Goal: Check status: Check status

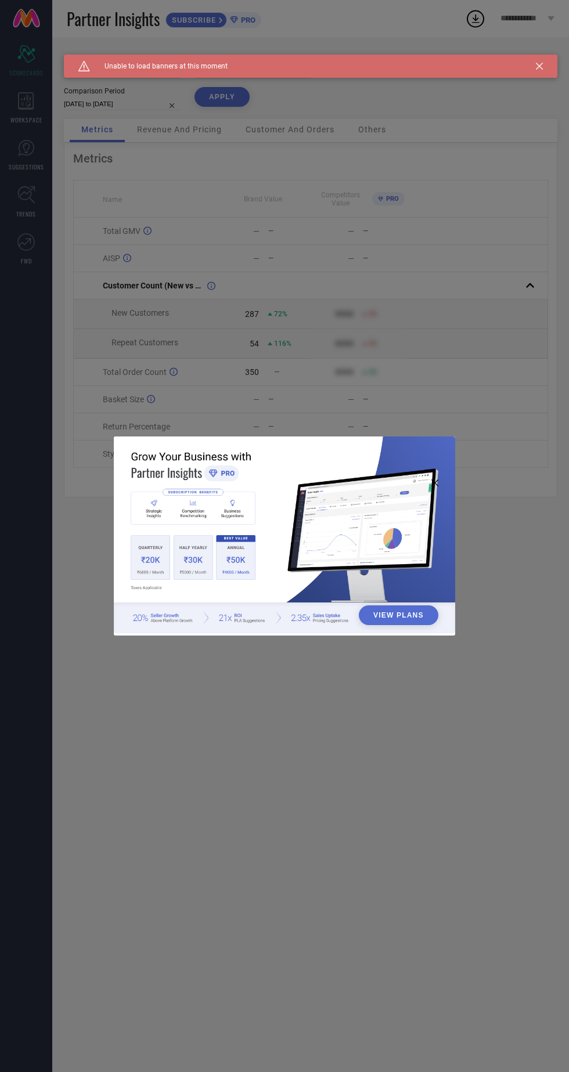
click at [194, 279] on div "View Plans" at bounding box center [284, 536] width 569 height 1072
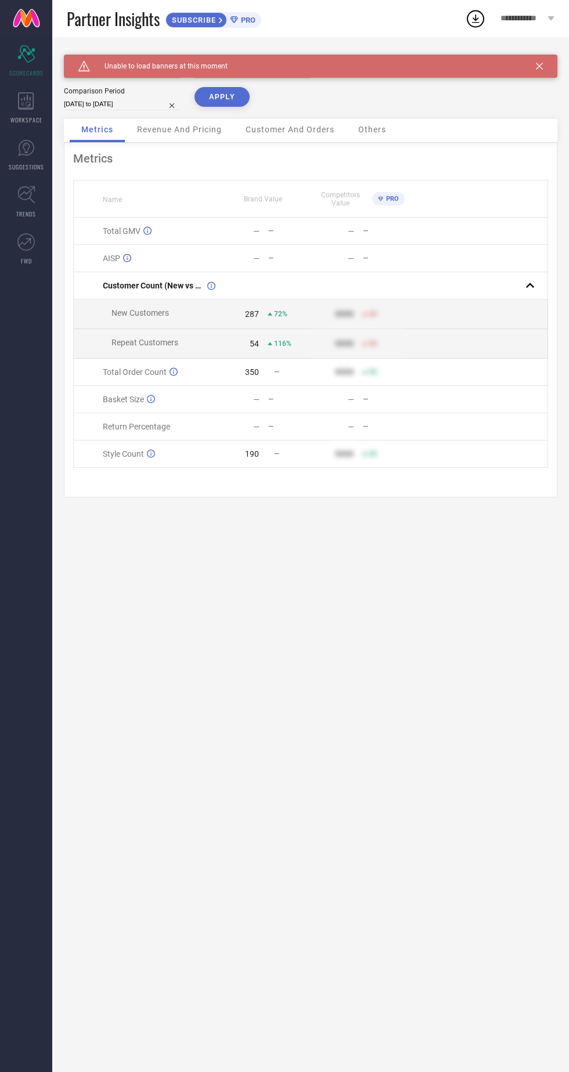
click at [542, 65] on icon at bounding box center [539, 66] width 7 height 7
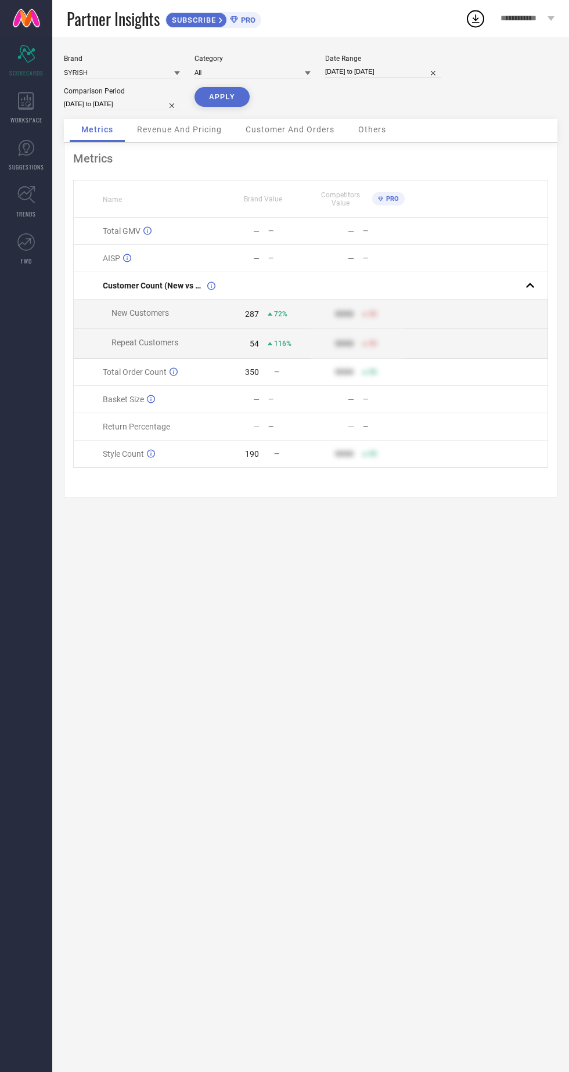
select select "9"
select select "2025"
select select "10"
select select "2025"
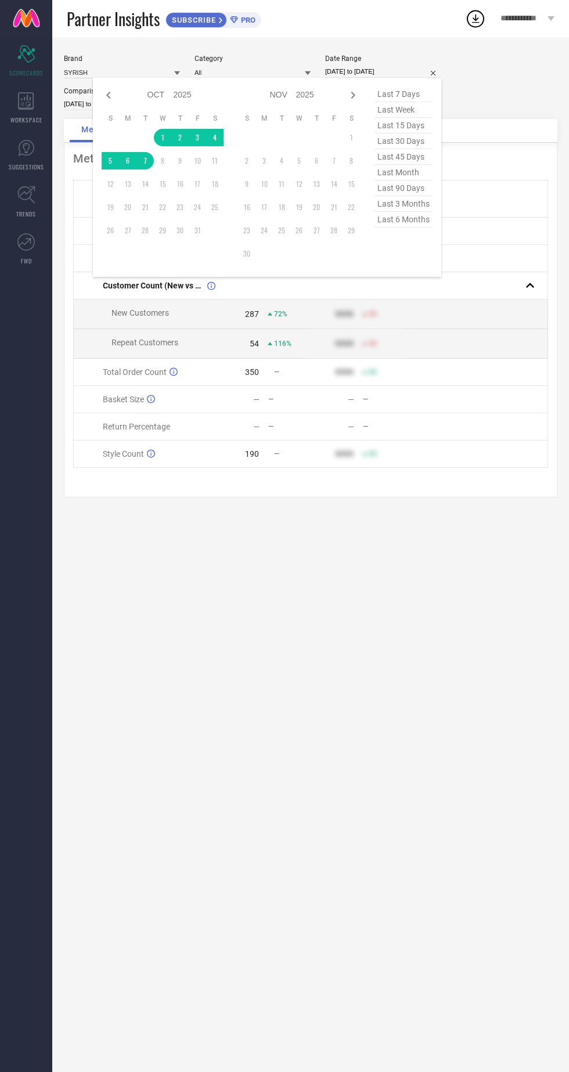
click at [228, 569] on div "Brand SYRISH Category All Date Range [DATE] to [DATE] Jan Feb Mar Apr May Jun […" at bounding box center [310, 554] width 517 height 1035
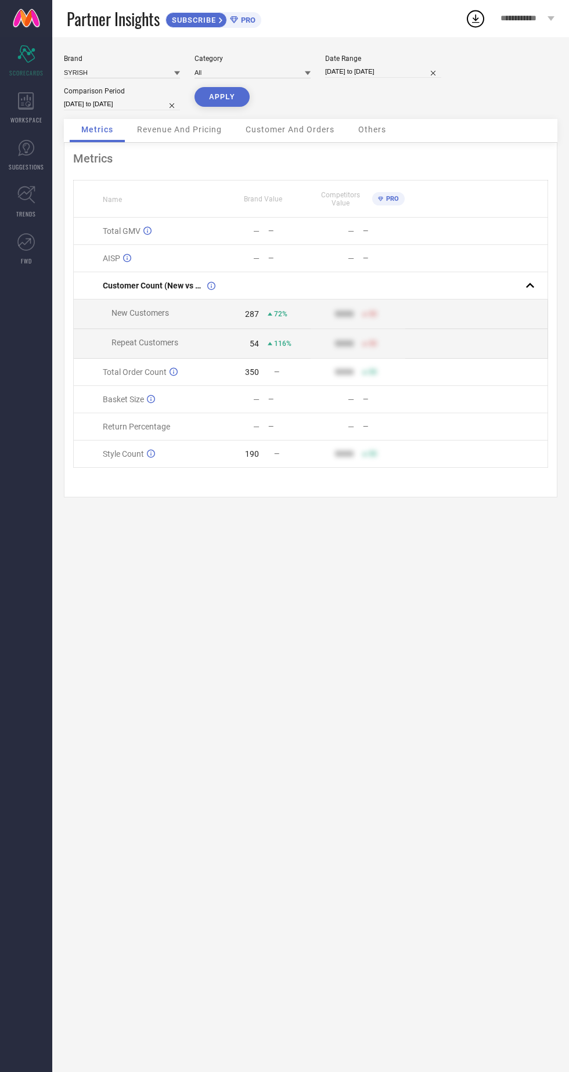
click at [209, 102] on button "APPLY" at bounding box center [221, 97] width 55 height 20
click at [225, 101] on button "APPLY" at bounding box center [221, 97] width 55 height 20
click at [225, 92] on button "APPLY" at bounding box center [221, 97] width 55 height 20
